Goal: Task Accomplishment & Management: Complete application form

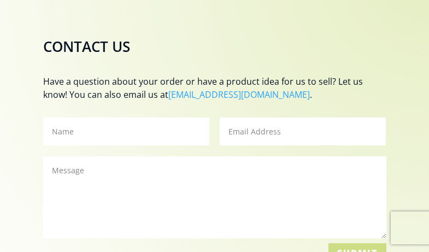
scroll to position [608, 0]
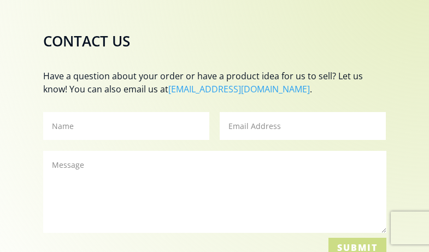
type input "Asyntai"
type input "hello@asyntai.com"
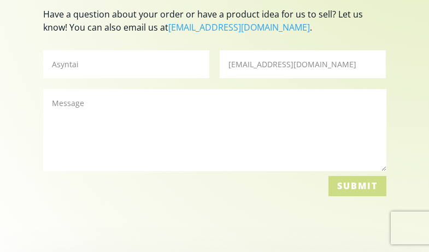
scroll to position [673, 0]
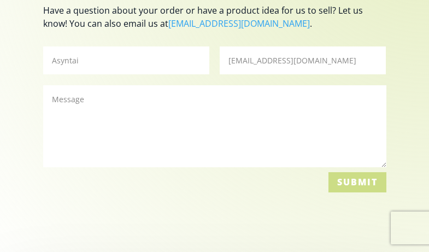
type textarea "Hi, I wanted to ask - if you would be open to having an AI live chat assistant …"
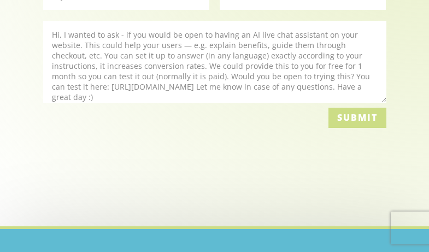
scroll to position [743, 0]
